Goal: Navigation & Orientation: Find specific page/section

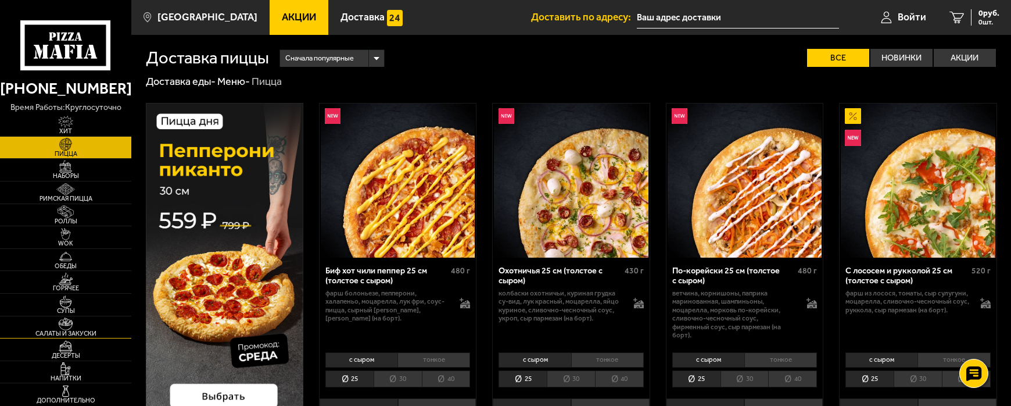
click at [99, 320] on link "Салаты и закуски" at bounding box center [65, 327] width 131 height 22
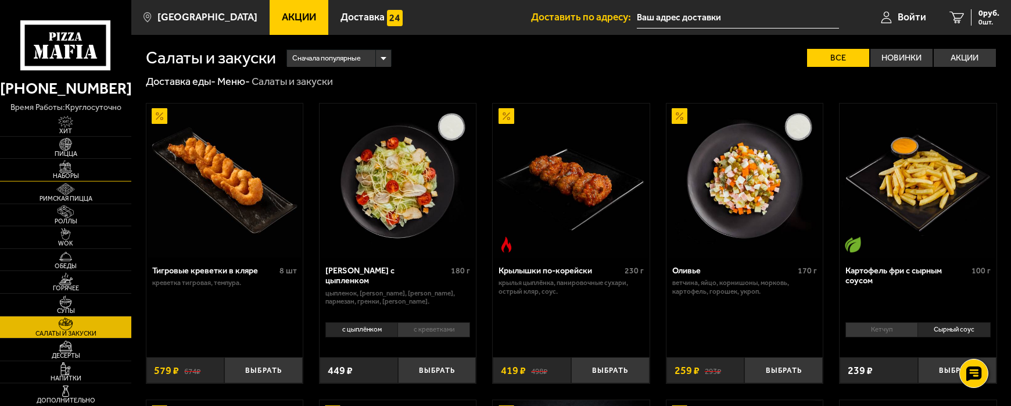
click at [65, 159] on link "Наборы" at bounding box center [65, 170] width 131 height 22
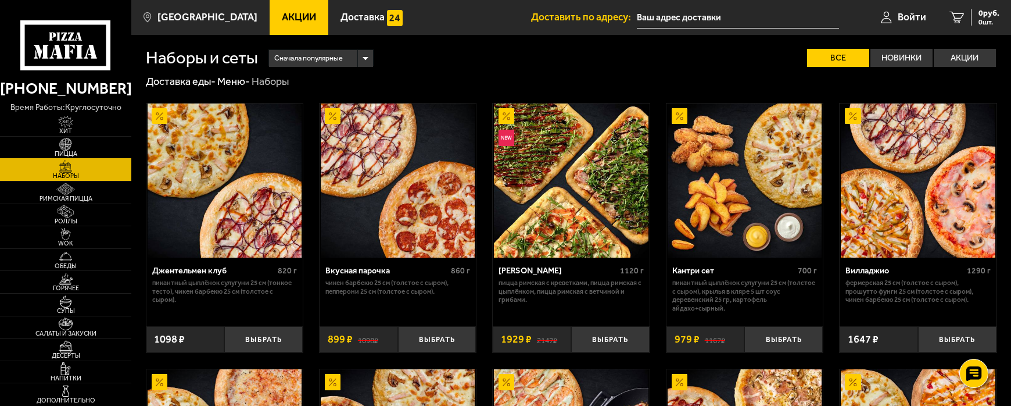
click at [66, 151] on span "Пицца" at bounding box center [65, 154] width 131 height 6
